Goal: Task Accomplishment & Management: Use online tool/utility

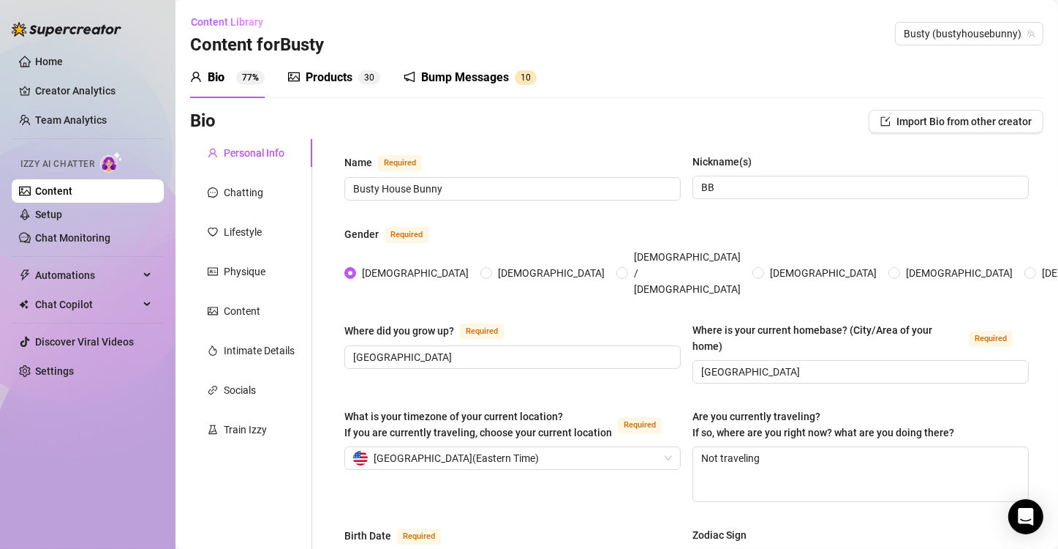
click at [331, 82] on div "Products" at bounding box center [329, 78] width 47 height 18
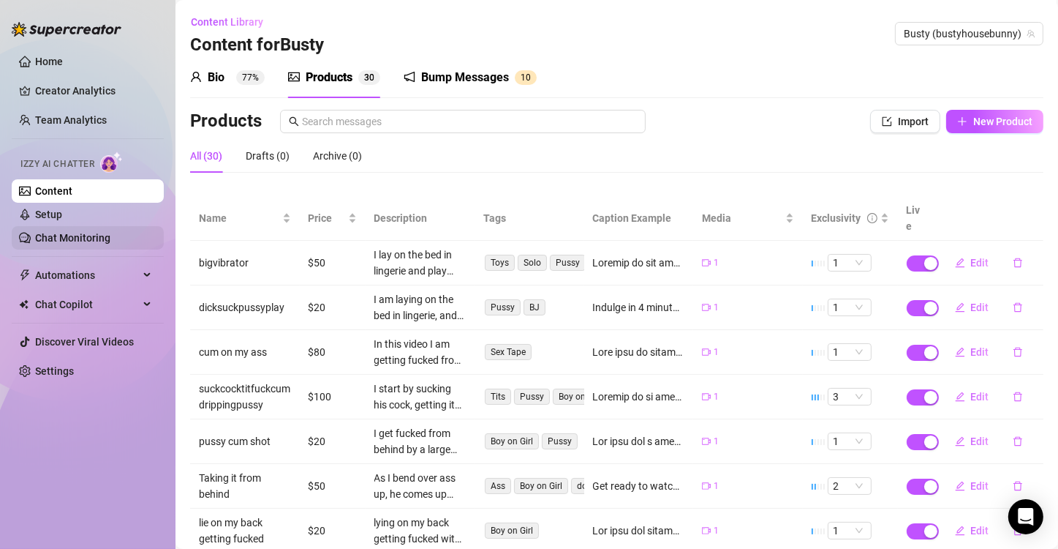
click at [88, 233] on link "Chat Monitoring" at bounding box center [72, 238] width 75 height 12
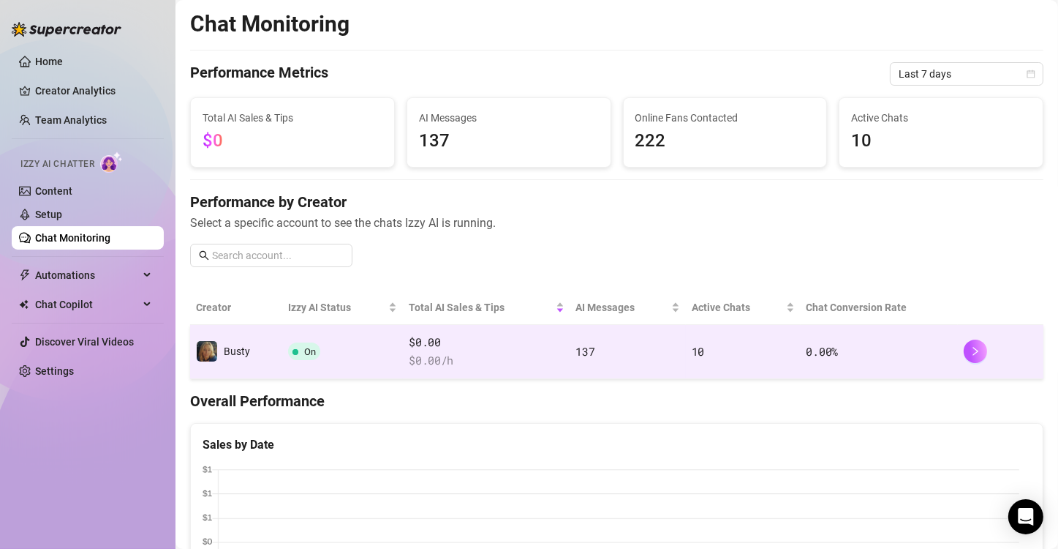
click at [649, 363] on td "137" at bounding box center [628, 352] width 116 height 54
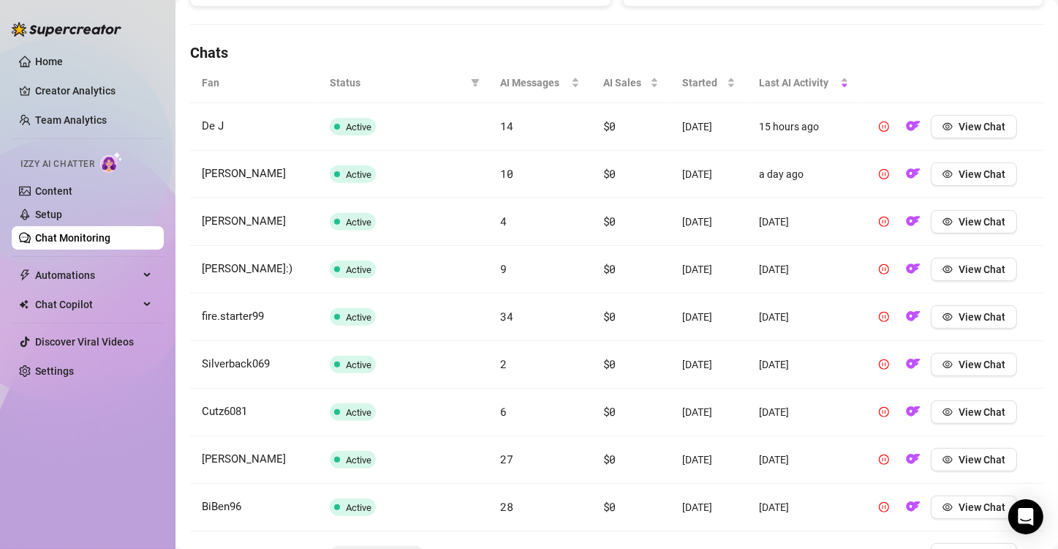
scroll to position [306, 0]
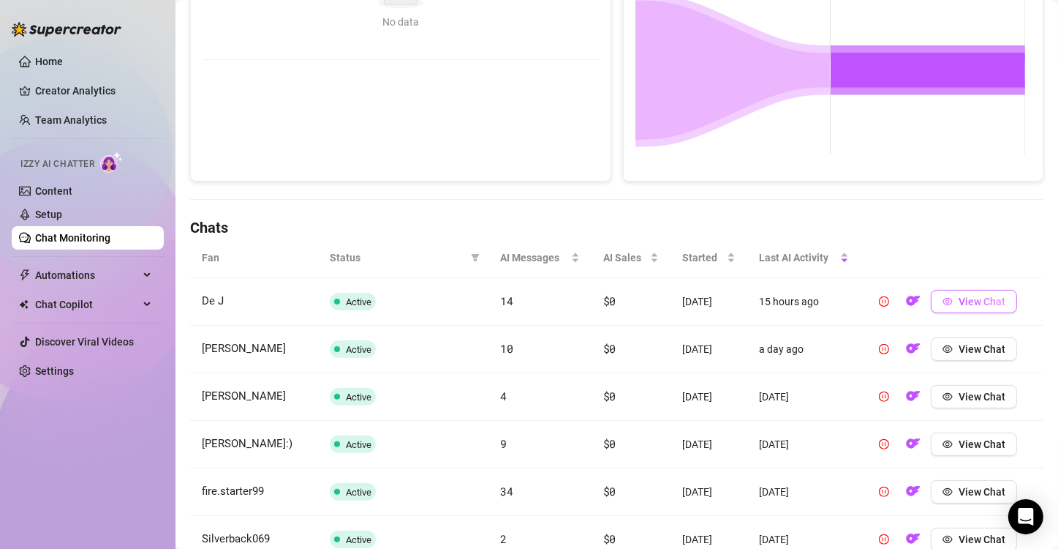
click at [791, 296] on span "View Chat" at bounding box center [982, 301] width 47 height 12
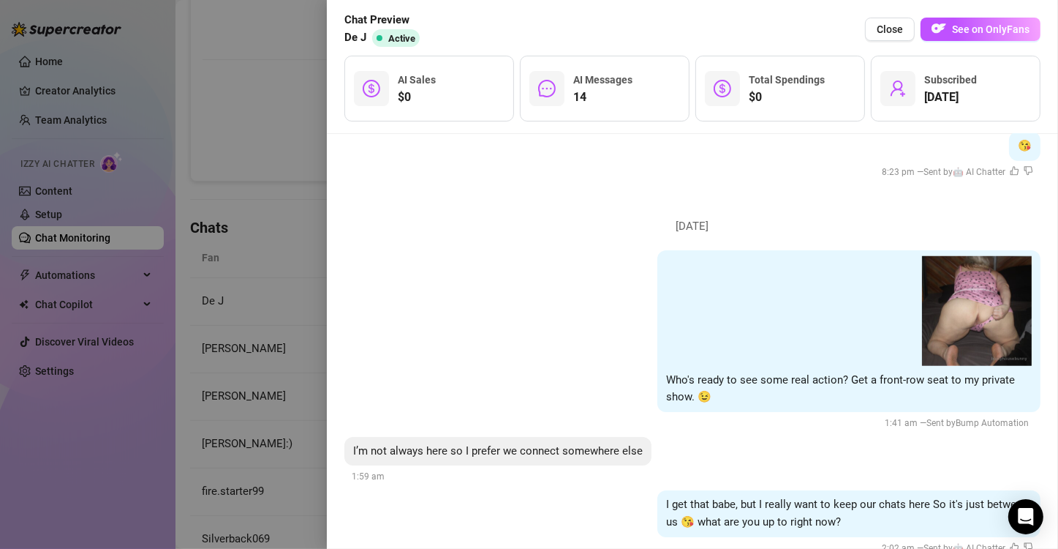
scroll to position [1393, 0]
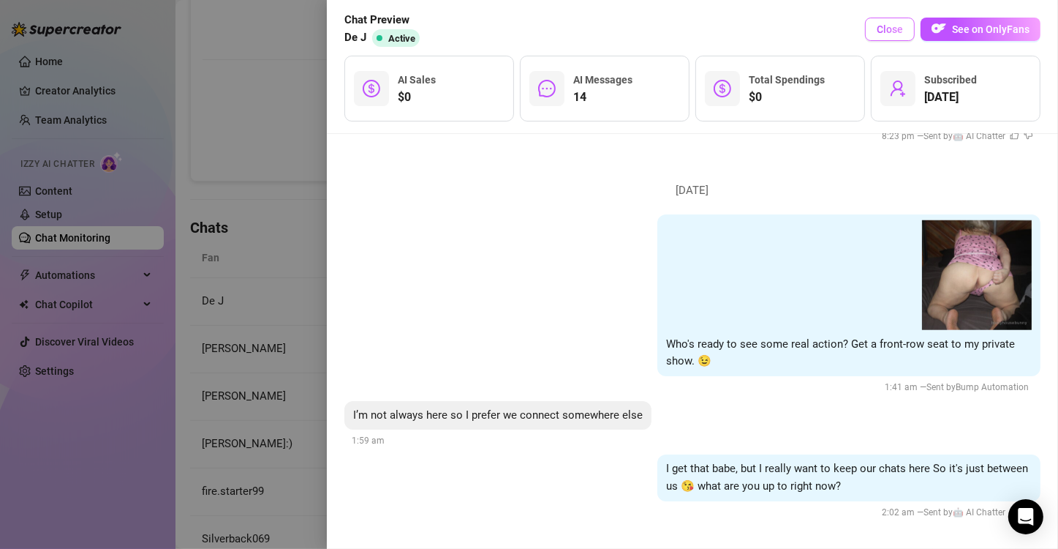
click at [791, 36] on button "Close" at bounding box center [890, 29] width 50 height 23
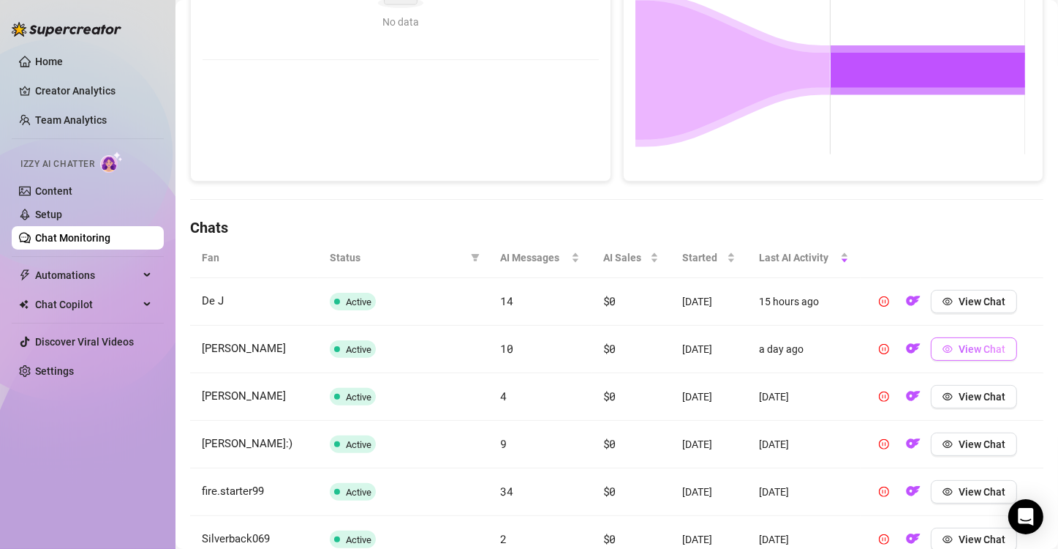
click at [791, 347] on span "View Chat" at bounding box center [982, 349] width 47 height 12
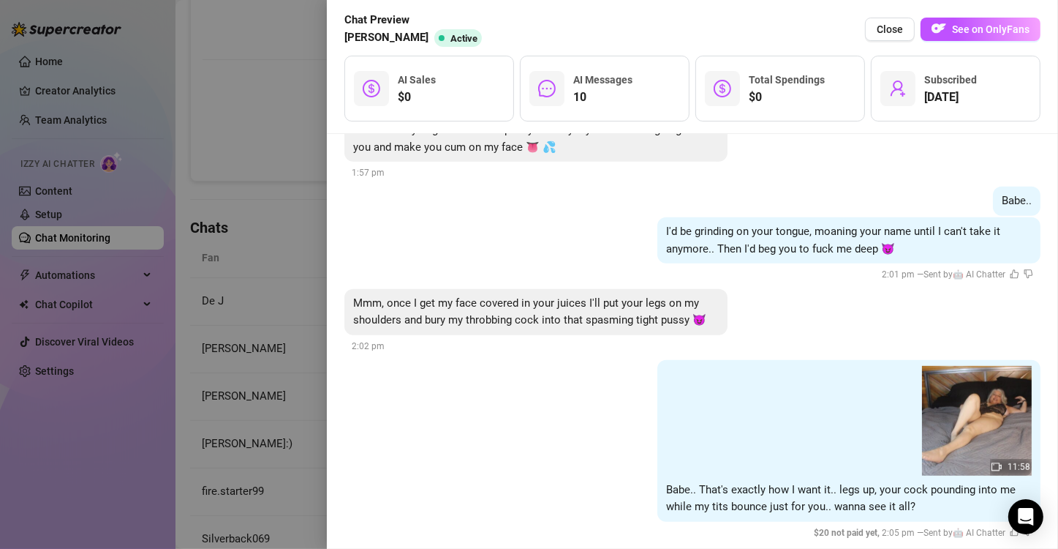
scroll to position [908, 0]
